Goal: Transaction & Acquisition: Purchase product/service

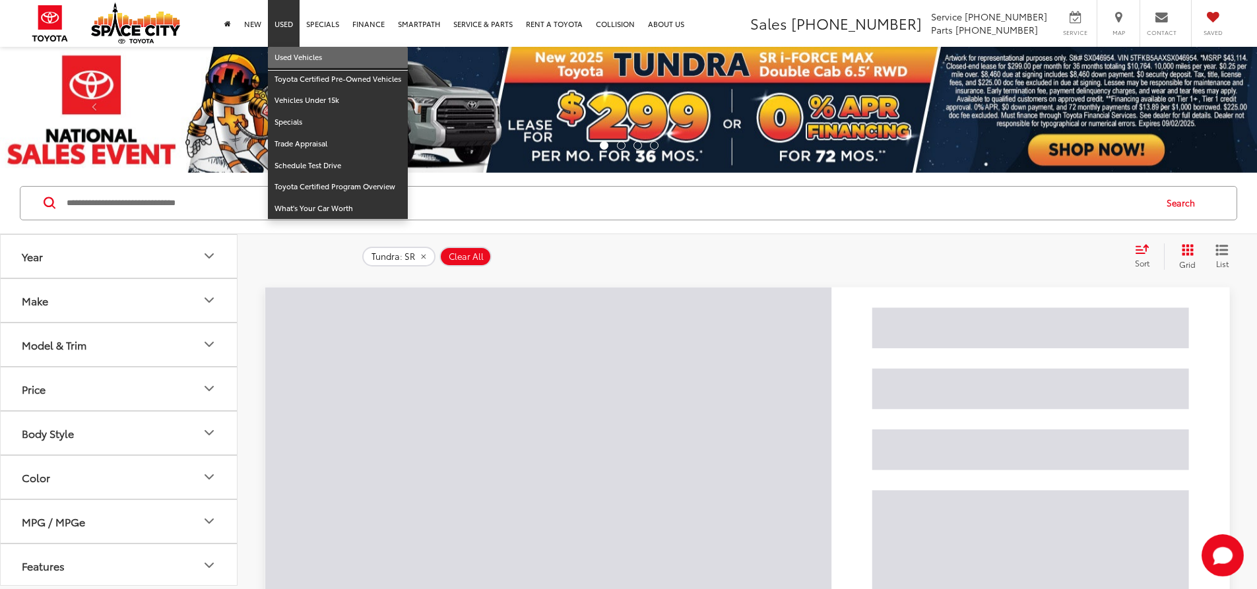
click at [284, 57] on link "Used Vehicles" at bounding box center [338, 58] width 140 height 22
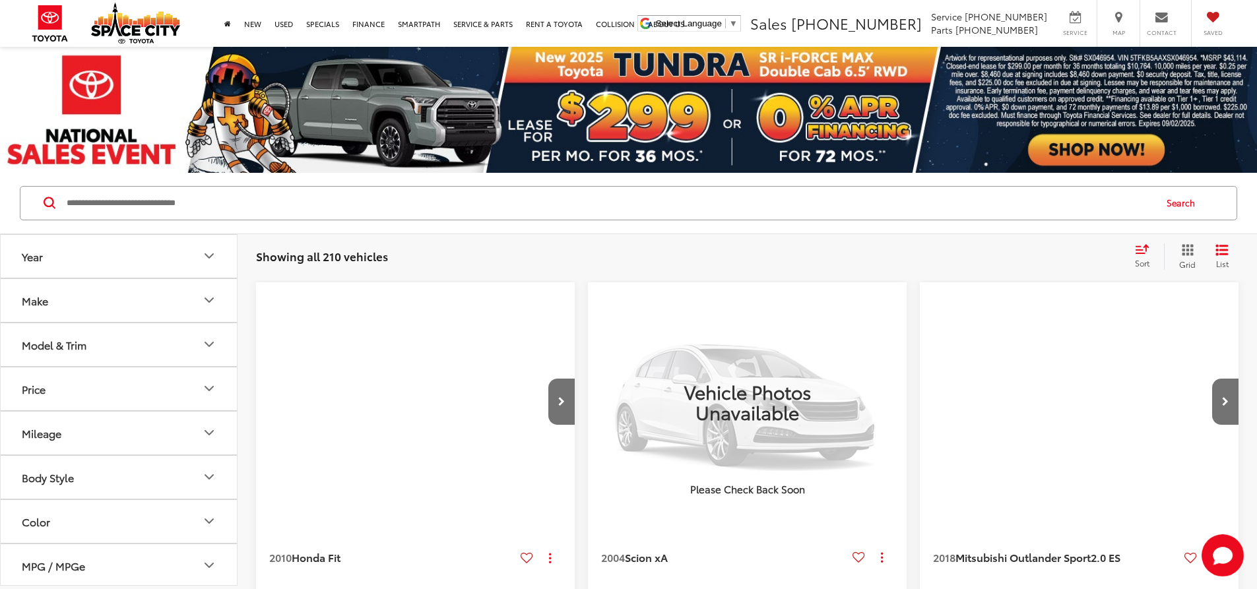
click at [253, 215] on input "Search by Make, Model, or Keyword" at bounding box center [609, 203] width 1089 height 32
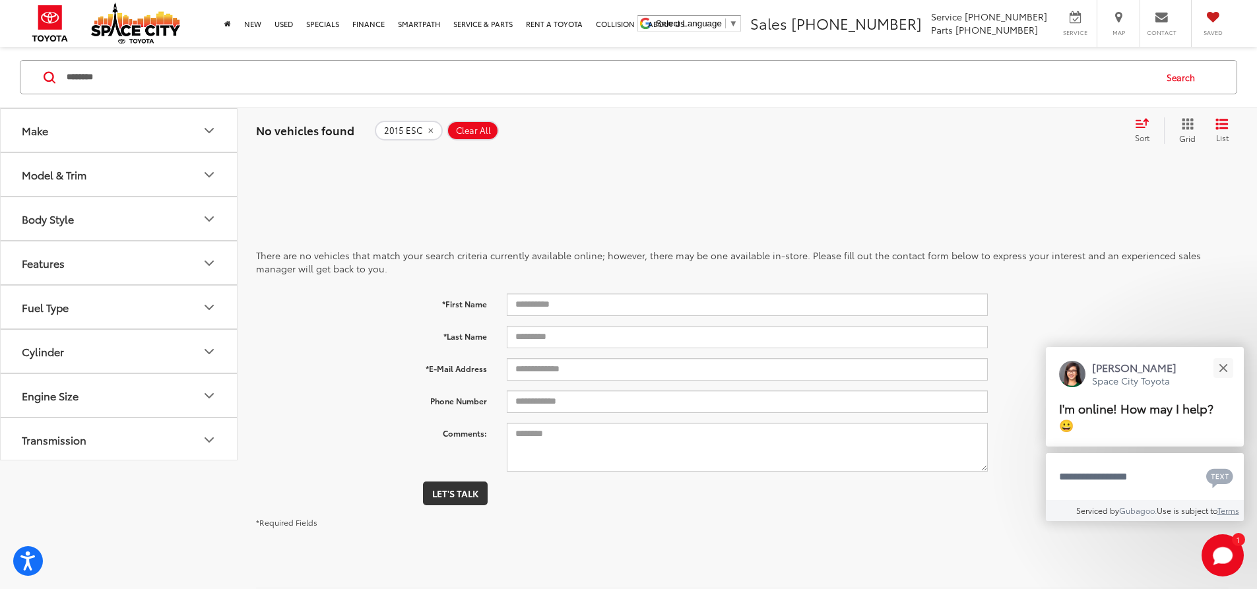
click at [251, 73] on input "********" at bounding box center [609, 77] width 1089 height 32
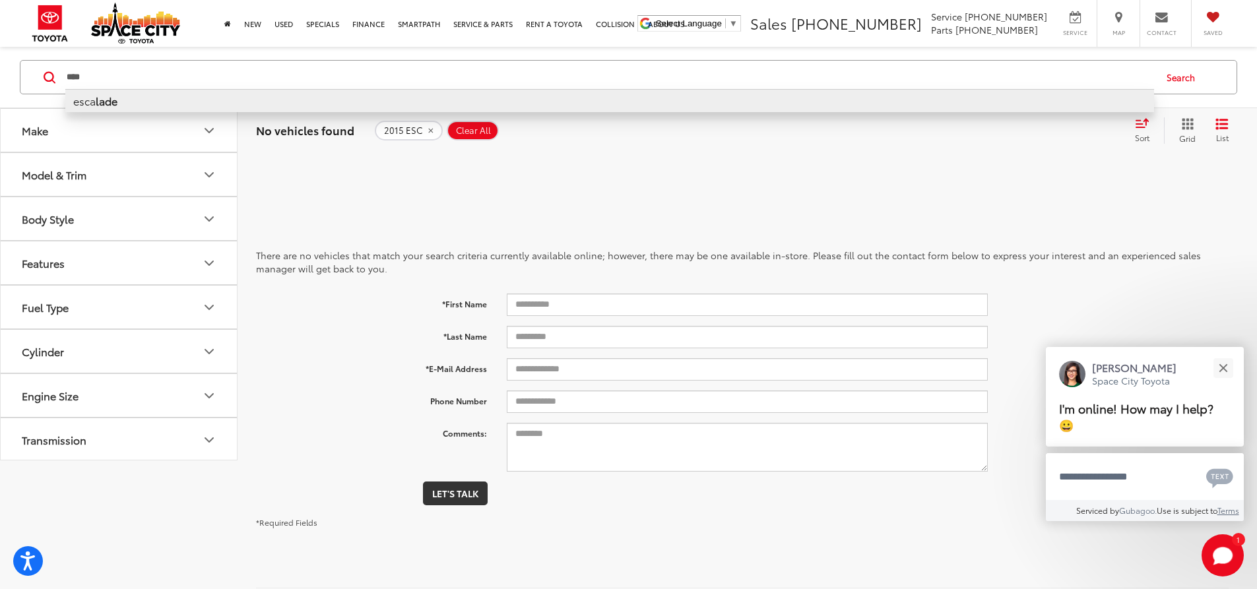
click at [140, 110] on li "esca lade" at bounding box center [609, 100] width 1089 height 23
type input "********"
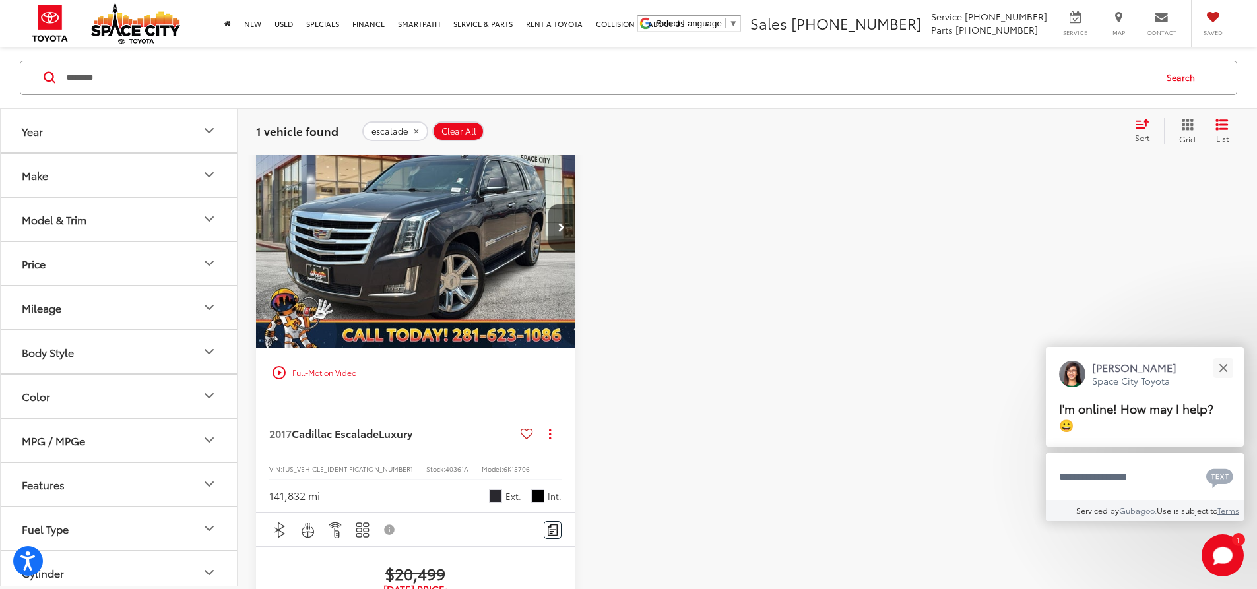
scroll to position [132, 0]
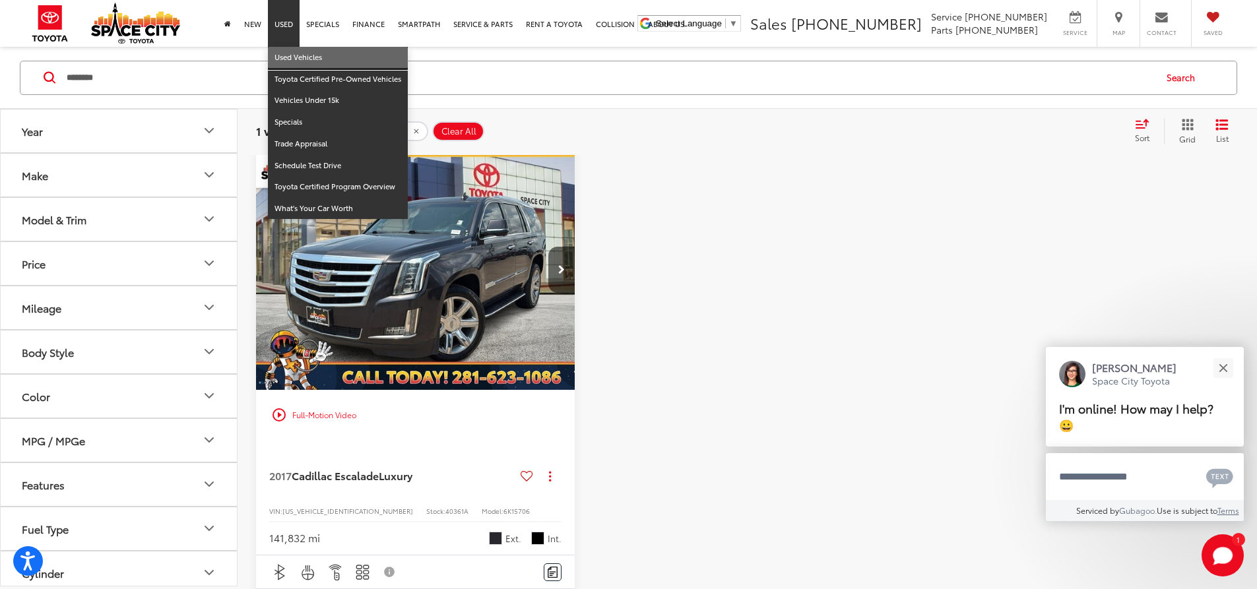
click at [290, 49] on link "Used Vehicles" at bounding box center [338, 58] width 140 height 22
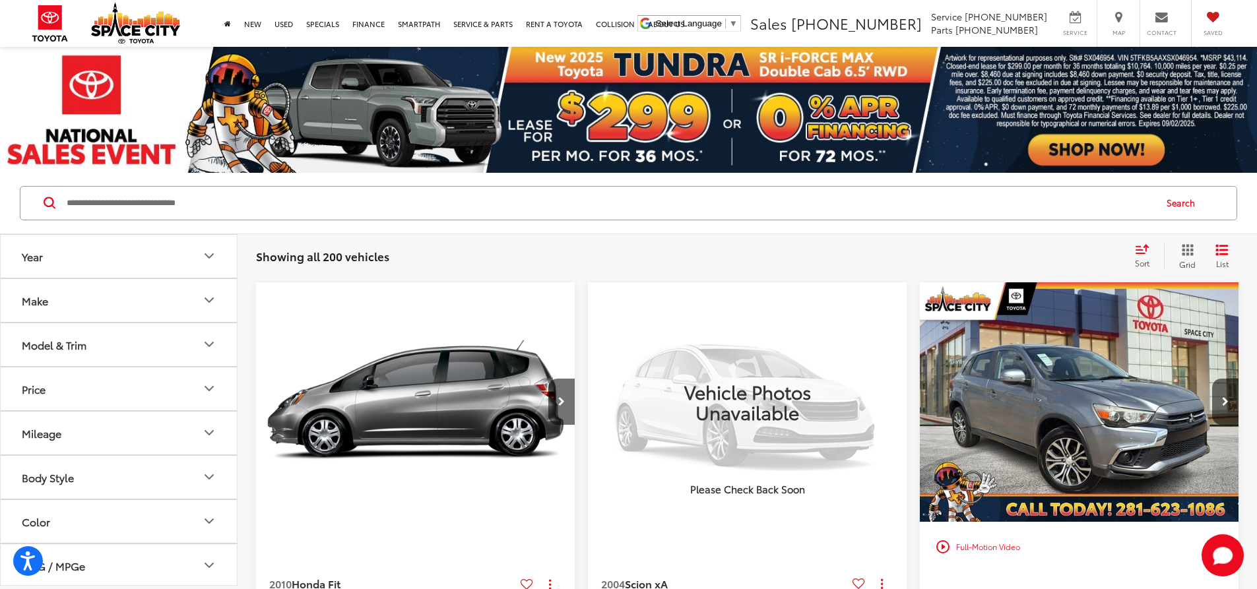
click at [211, 195] on input "Search by Make, Model, or Keyword" at bounding box center [609, 203] width 1089 height 32
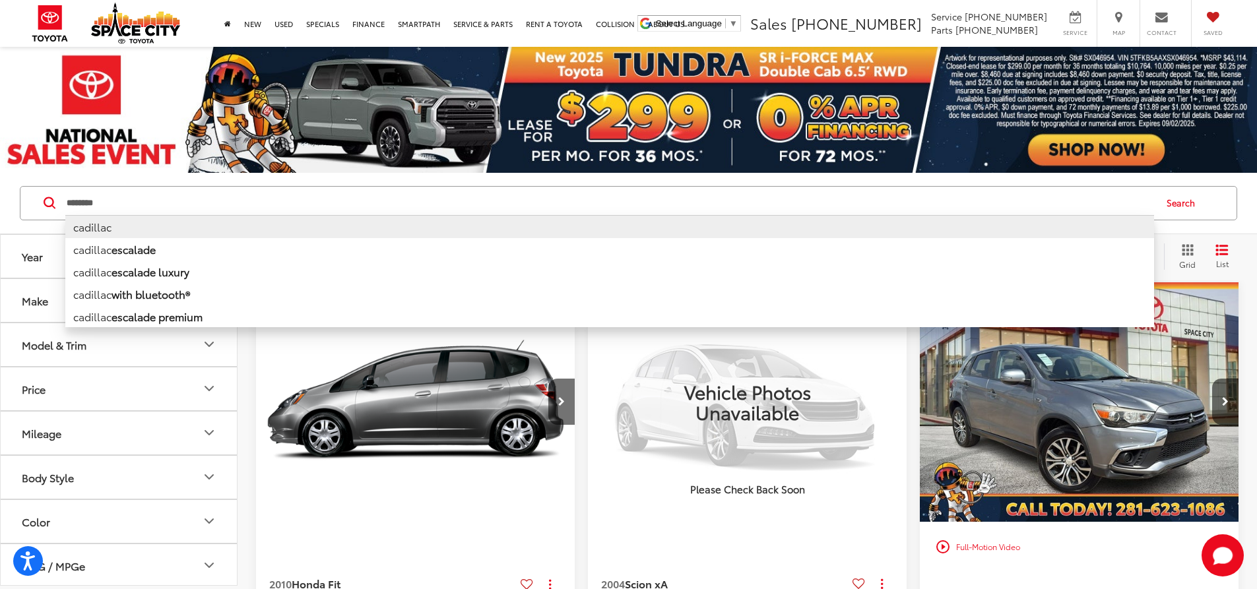
click at [195, 218] on li "cadillac" at bounding box center [609, 226] width 1089 height 23
type input "********"
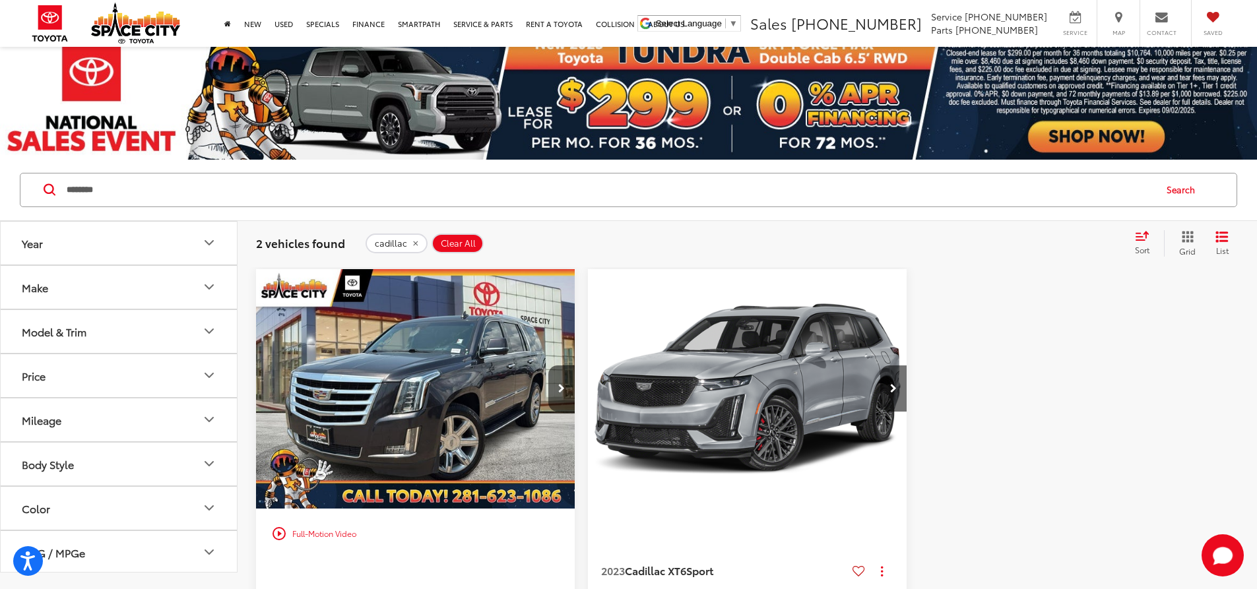
scroll to position [132, 0]
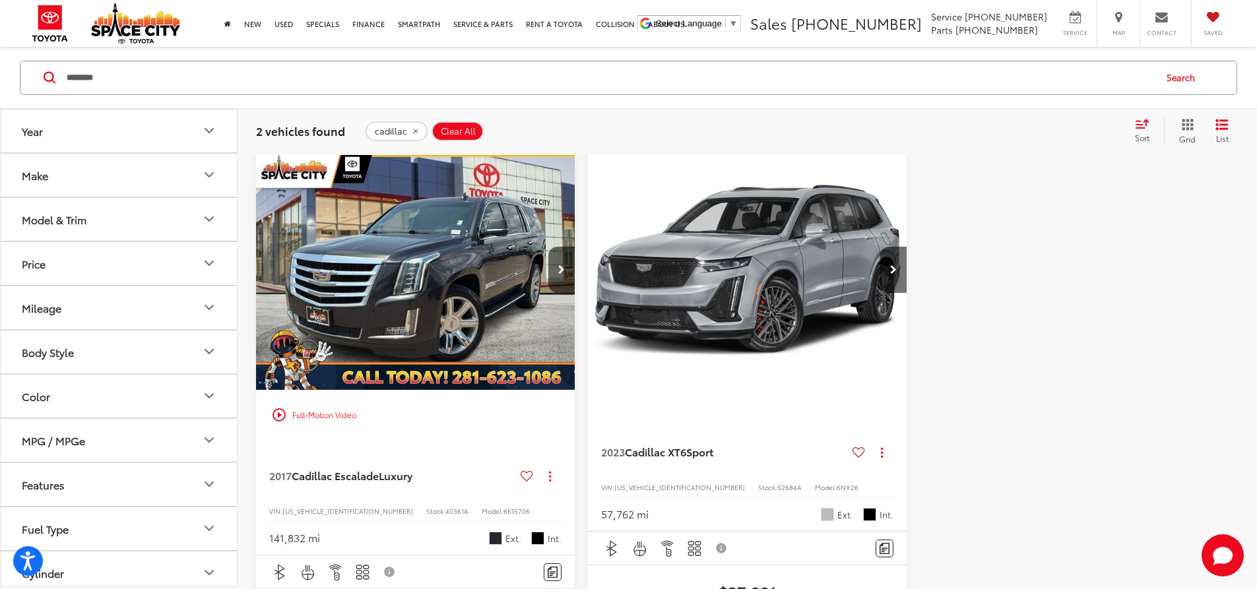
click at [406, 521] on div "141,832 mi Ext. Int." at bounding box center [415, 533] width 292 height 24
click at [489, 532] on span "Dark Granite Metallic" at bounding box center [495, 538] width 13 height 13
click at [393, 468] on span "Luxury" at bounding box center [396, 475] width 34 height 15
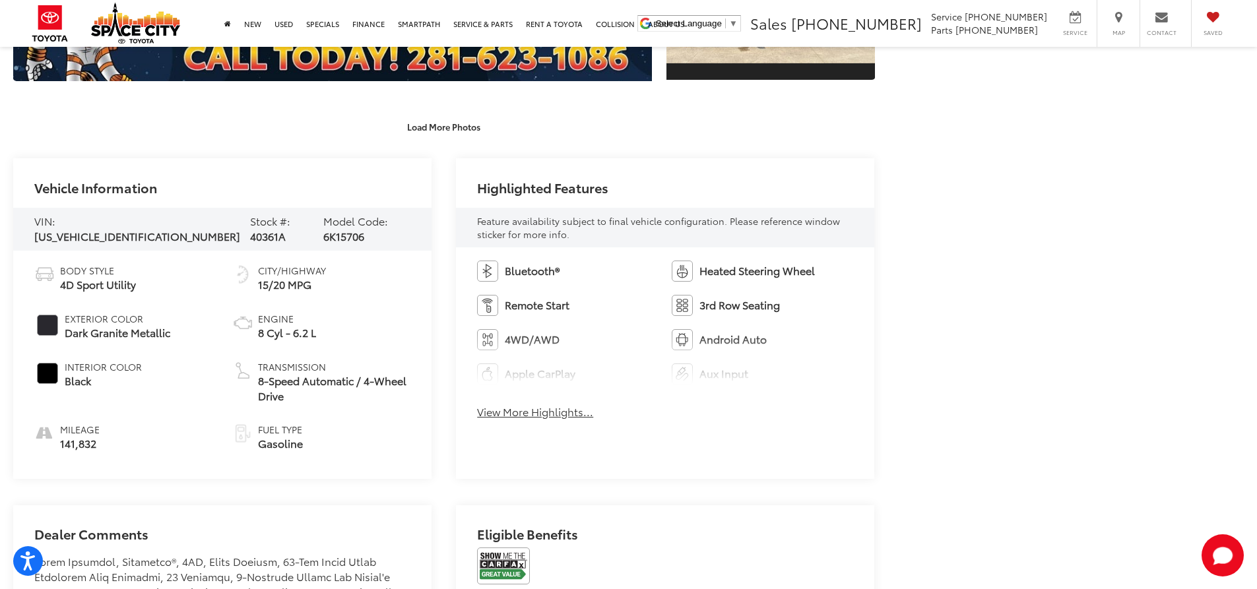
scroll to position [792, 0]
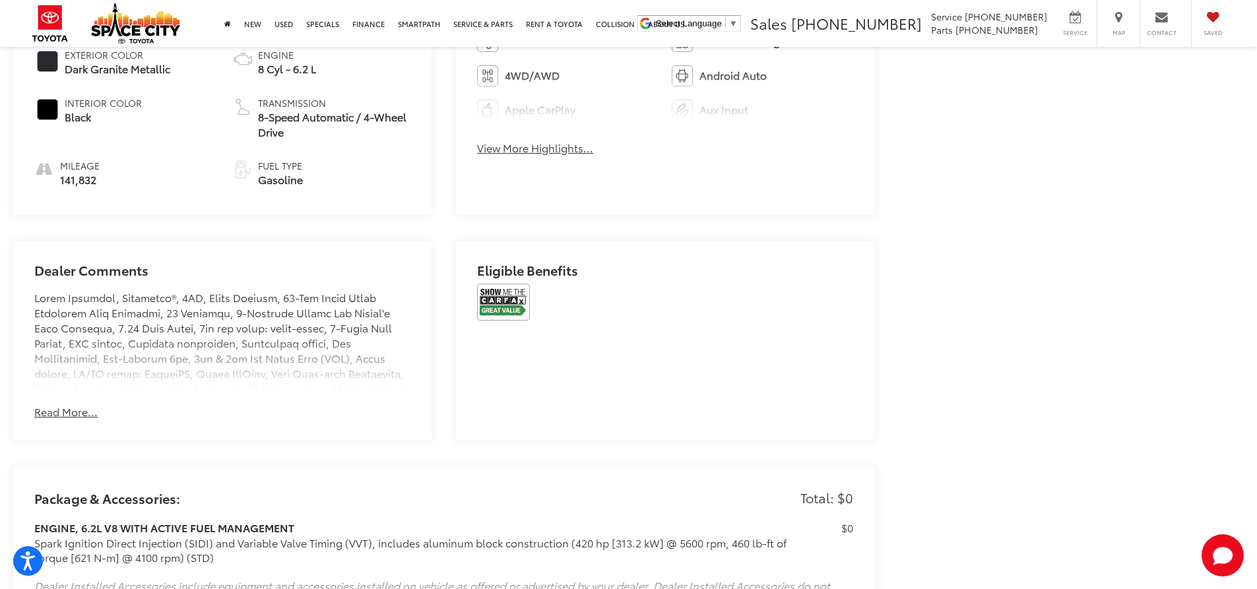
click at [69, 414] on button "Read More..." at bounding box center [65, 411] width 63 height 15
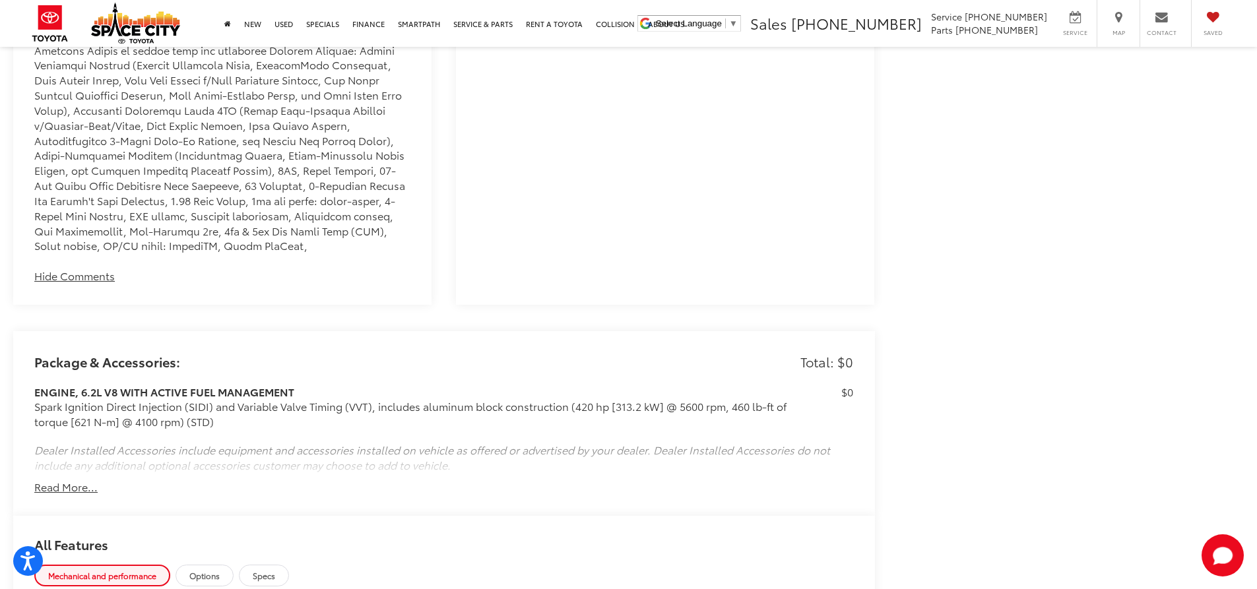
scroll to position [1716, 0]
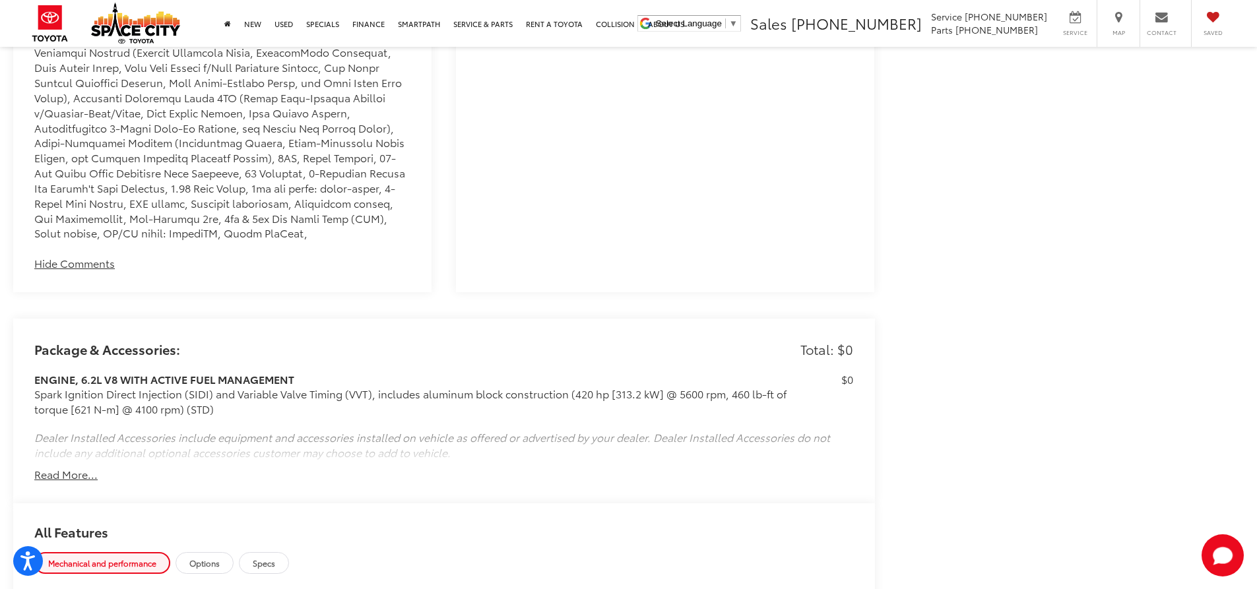
click at [73, 470] on button "Read More..." at bounding box center [65, 474] width 63 height 15
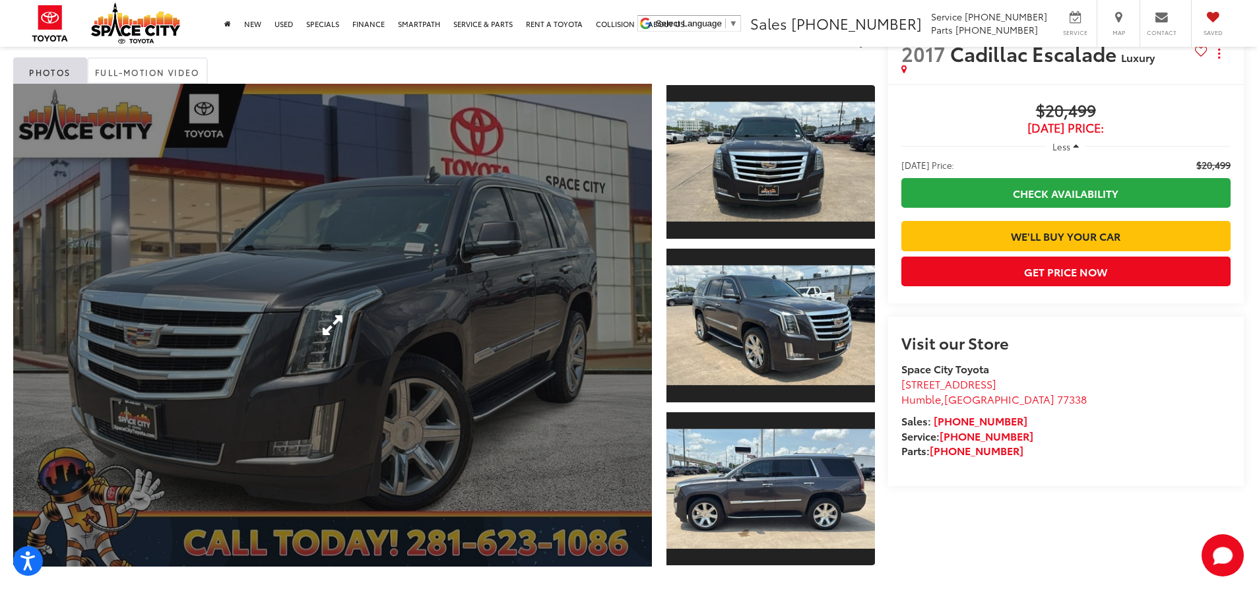
scroll to position [0, 0]
